Goal: Information Seeking & Learning: Learn about a topic

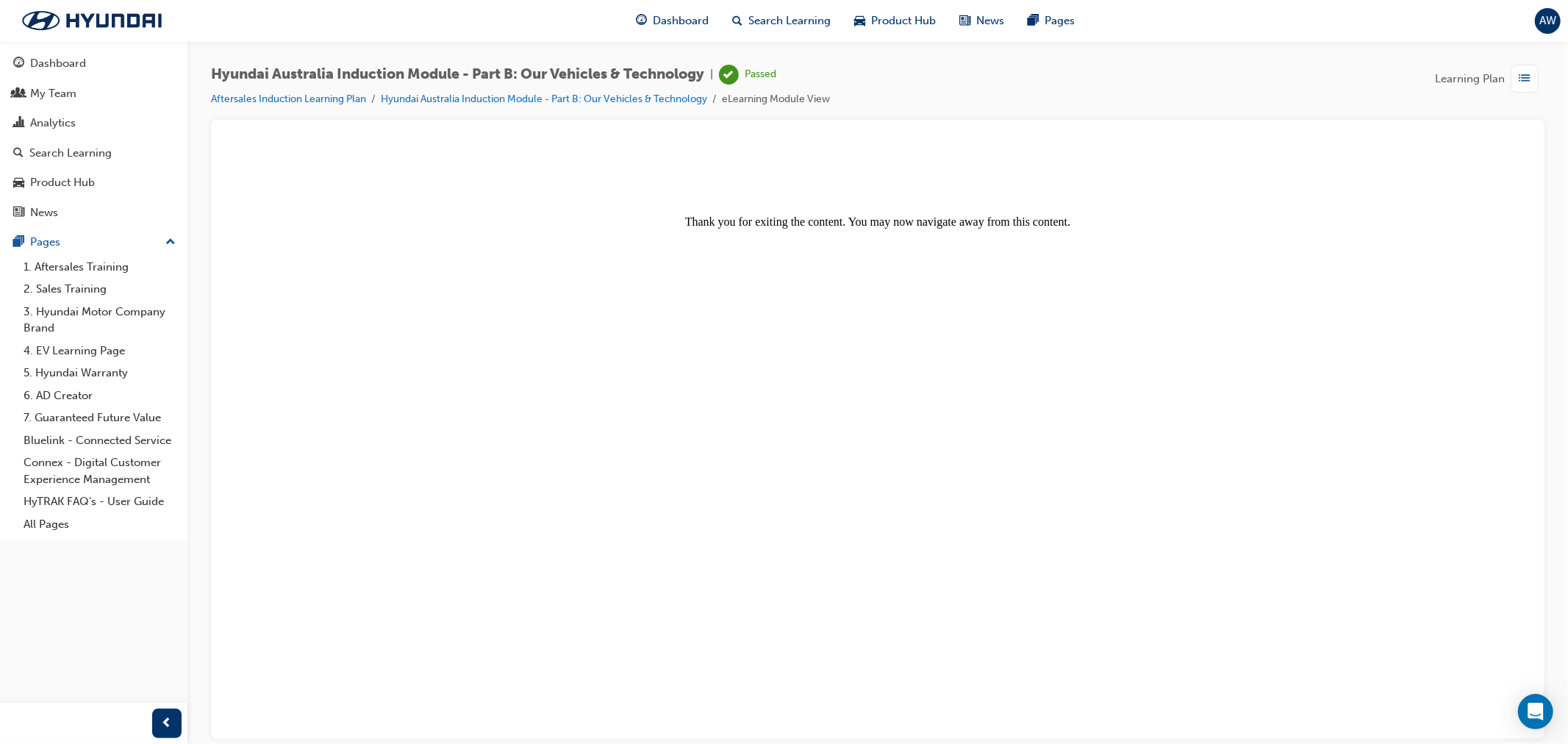
click at [1482, 78] on span "Learning Plan" at bounding box center [1469, 79] width 70 height 17
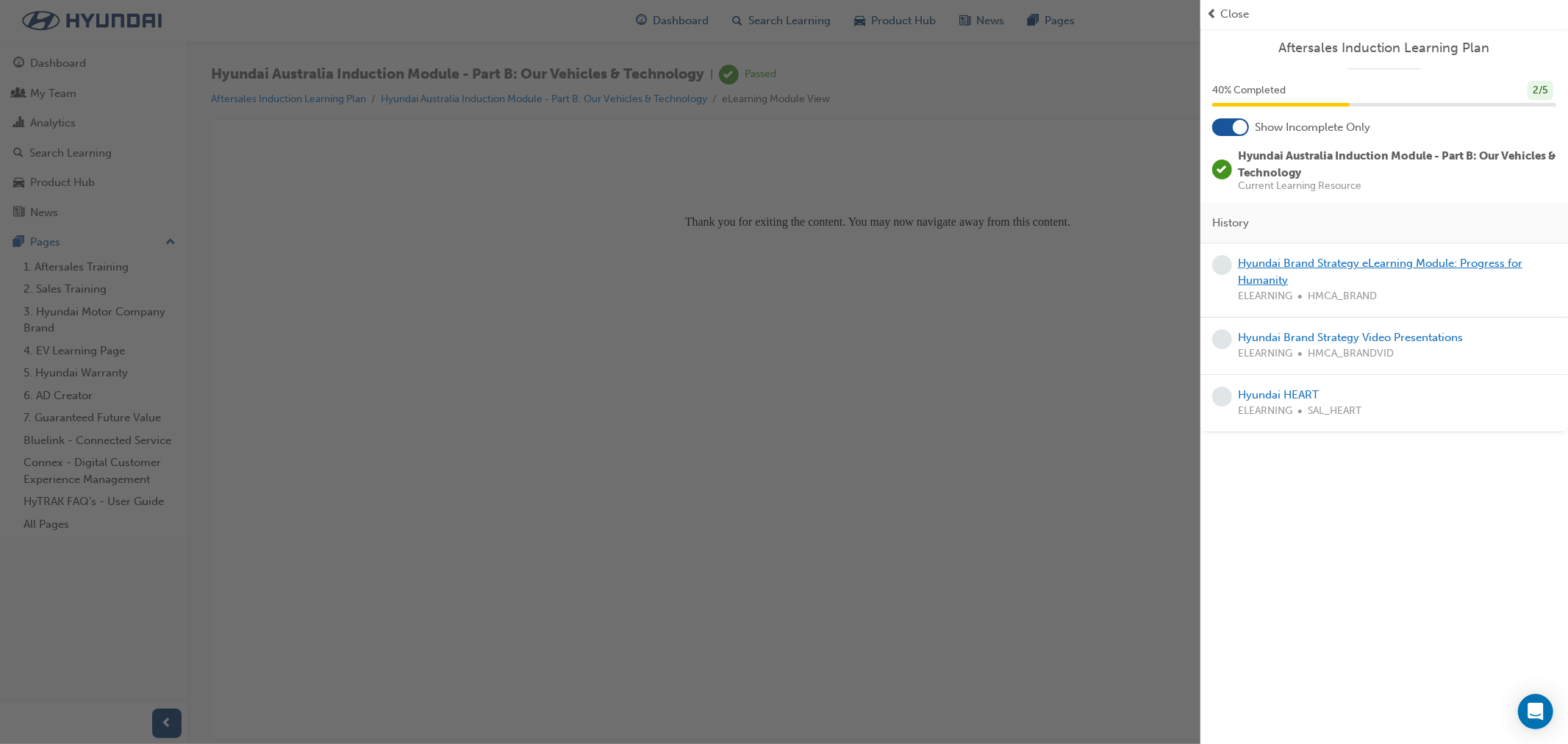
click at [1269, 259] on link "Hyundai Brand Strategy eLearning Module: Progress for Humanity" at bounding box center [1380, 272] width 285 height 30
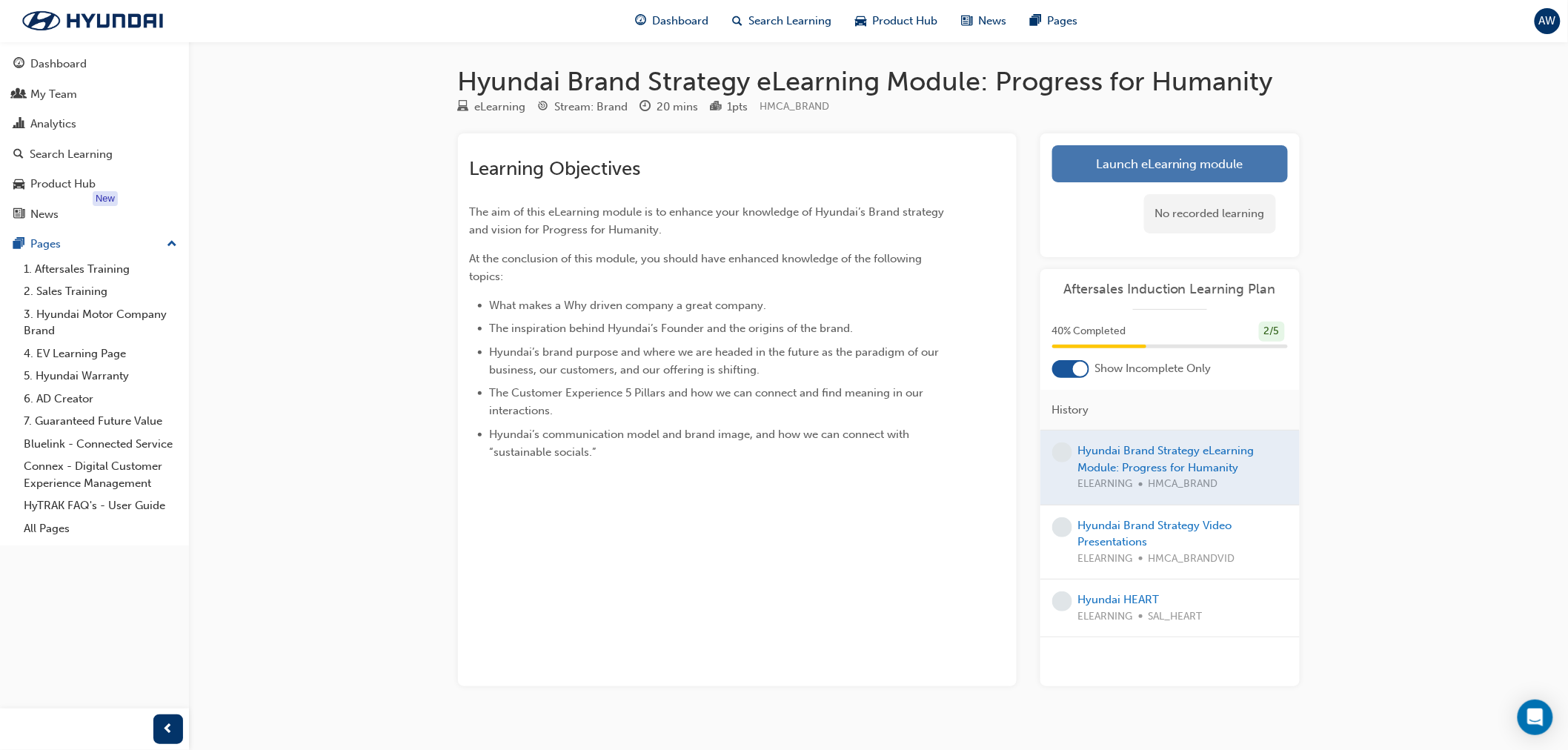
click at [1204, 157] on link "Launch eLearning module" at bounding box center [1170, 163] width 236 height 37
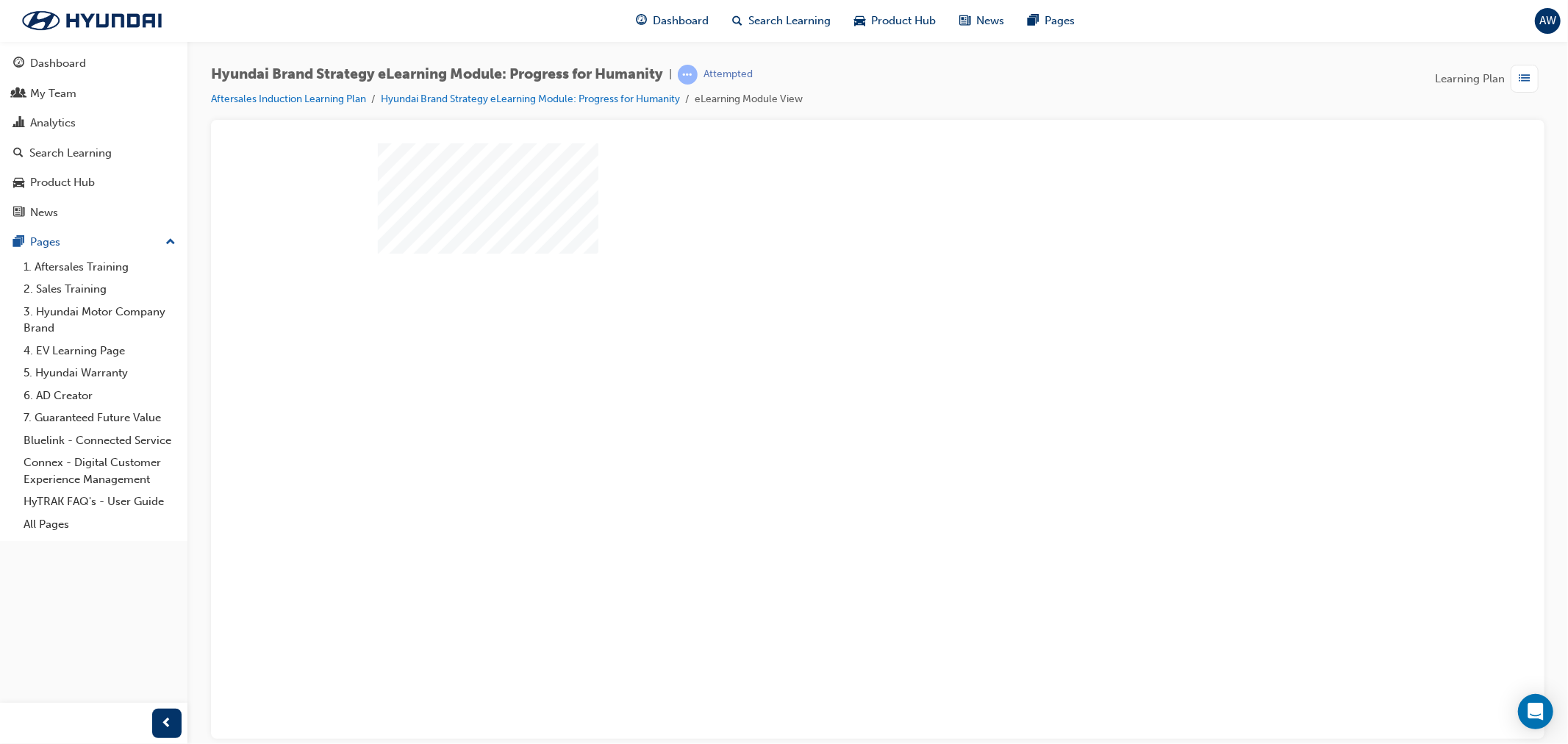
click at [834, 364] on div "play" at bounding box center [834, 364] width 0 height 0
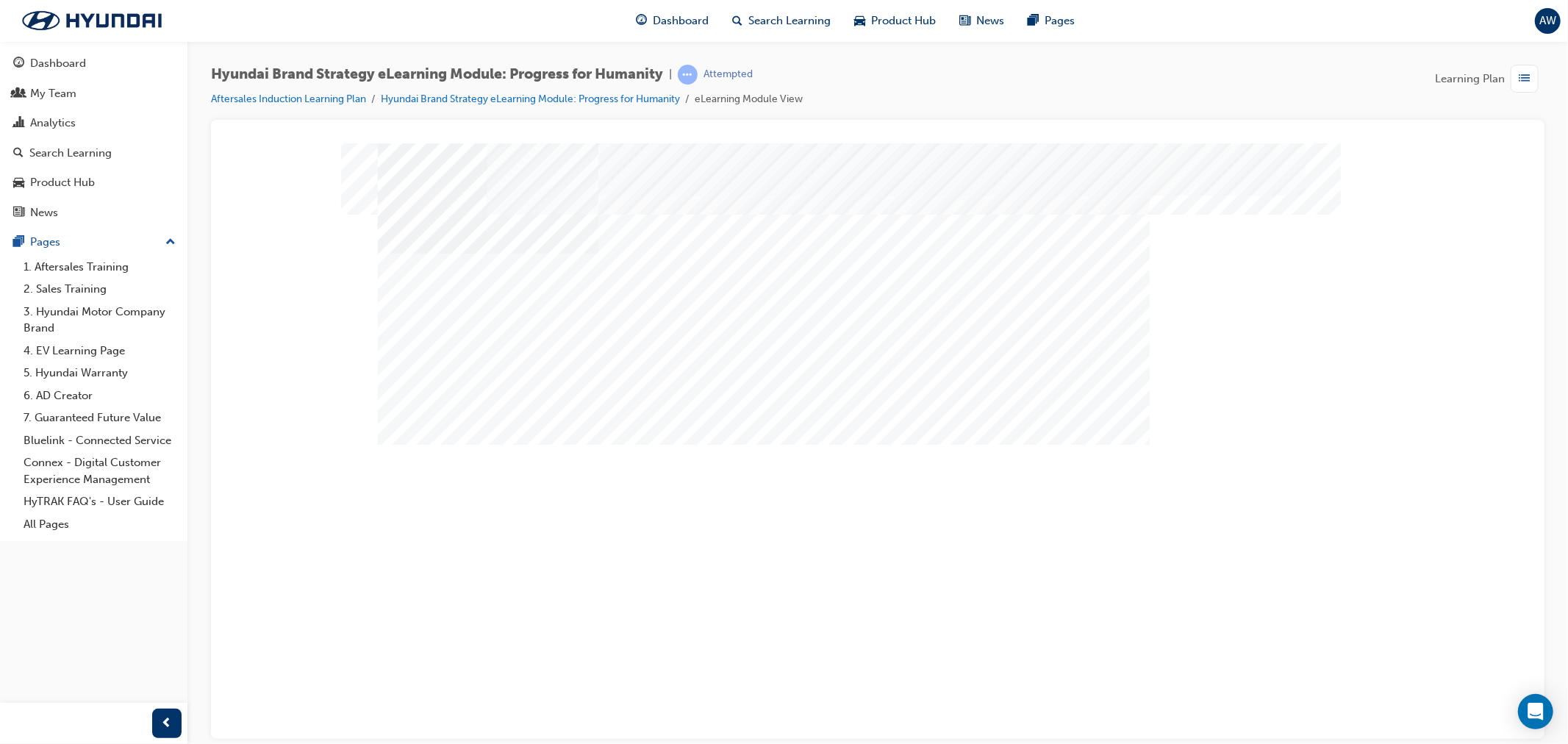
click at [287, 148] on div "multistate" at bounding box center [877, 148] width 1299 height 0
